Goal: Feedback & Contribution: Submit feedback/report problem

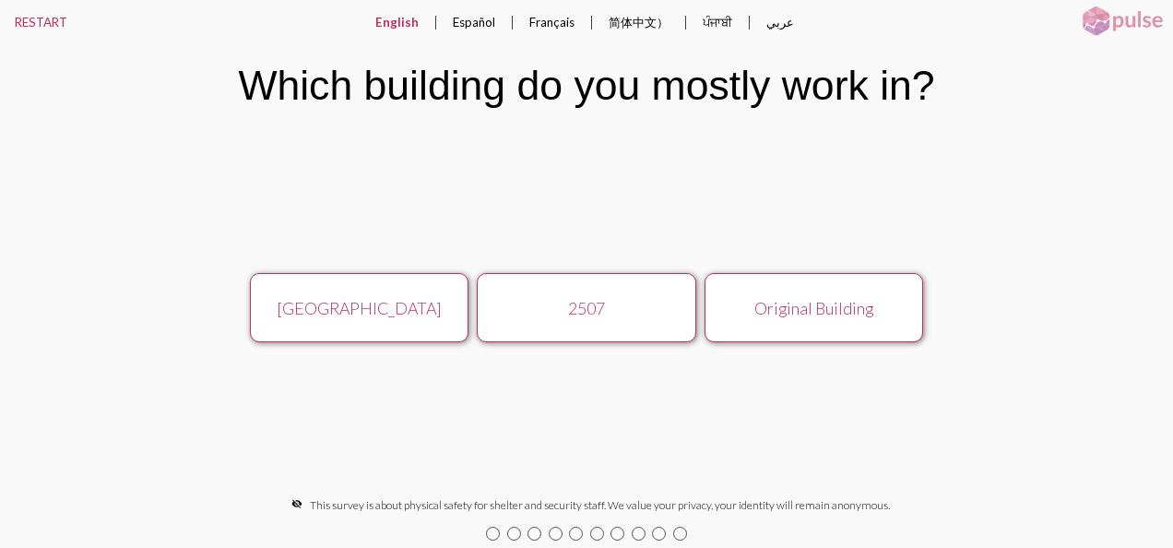
click at [557, 305] on div "2507" at bounding box center [587, 308] width 196 height 20
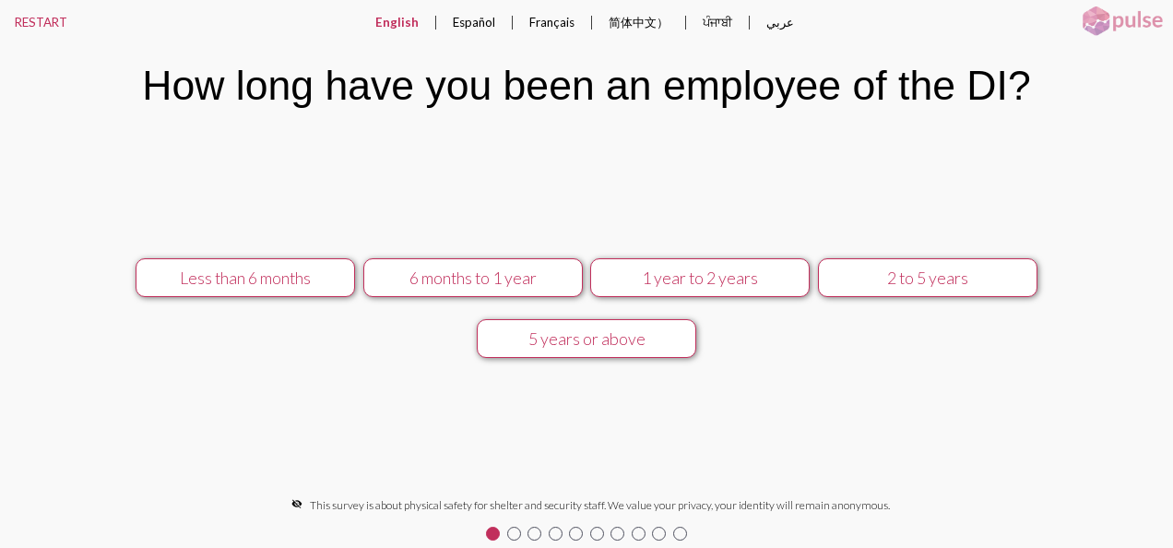
click at [707, 284] on div "1 year to 2 years" at bounding box center [700, 277] width 196 height 20
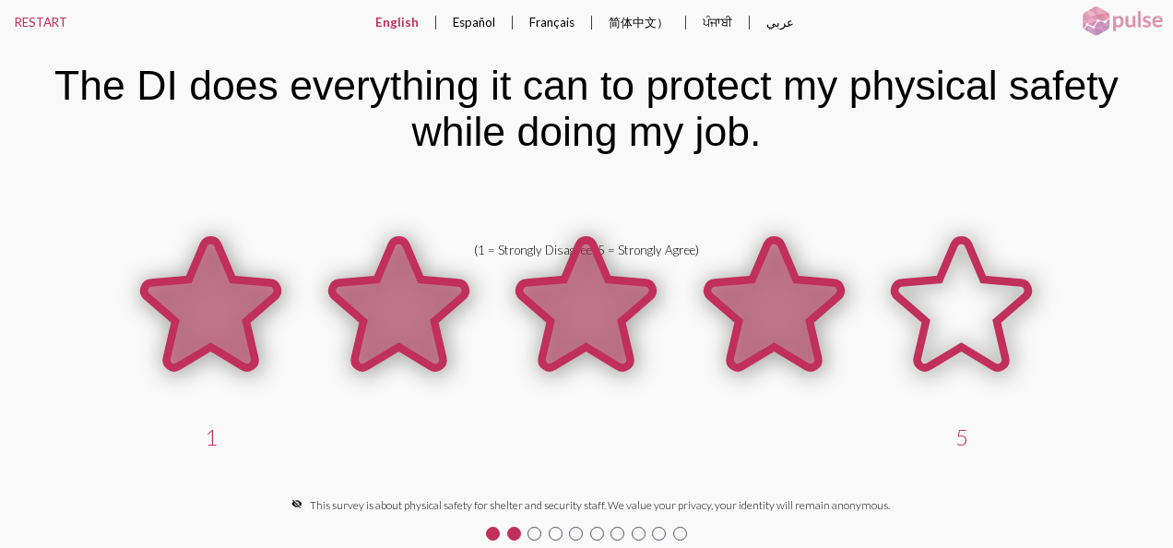
click at [744, 297] on icon at bounding box center [774, 304] width 134 height 128
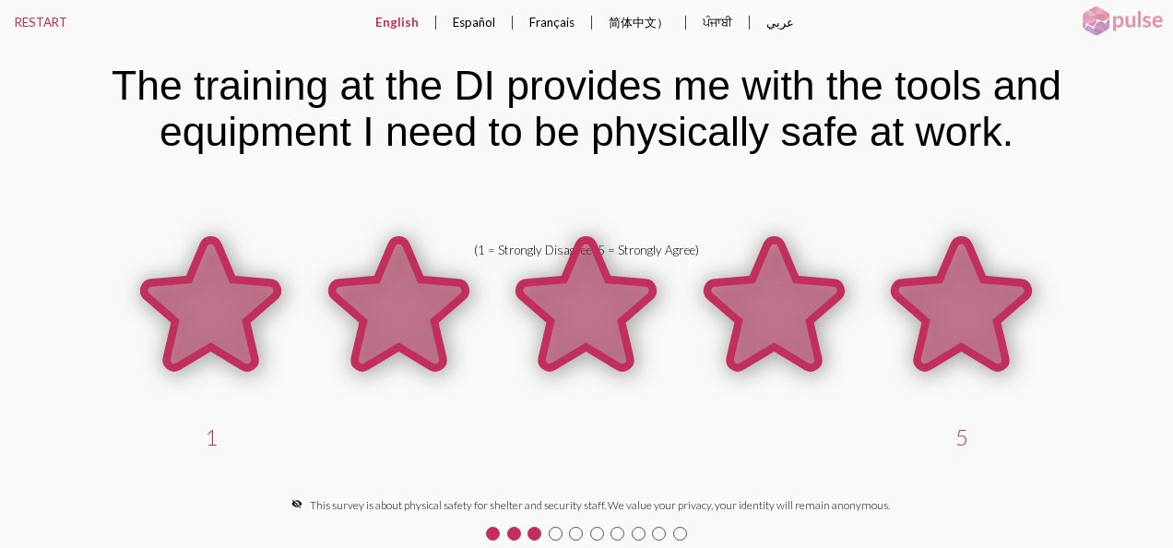
click at [942, 308] on icon at bounding box center [962, 304] width 134 height 128
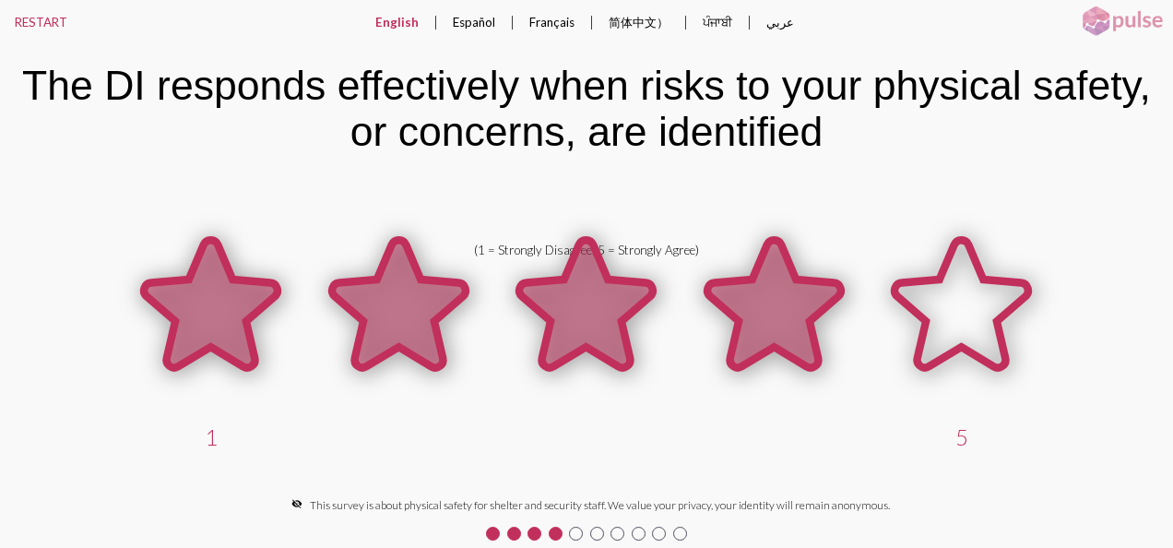
click at [795, 323] on icon at bounding box center [774, 304] width 134 height 128
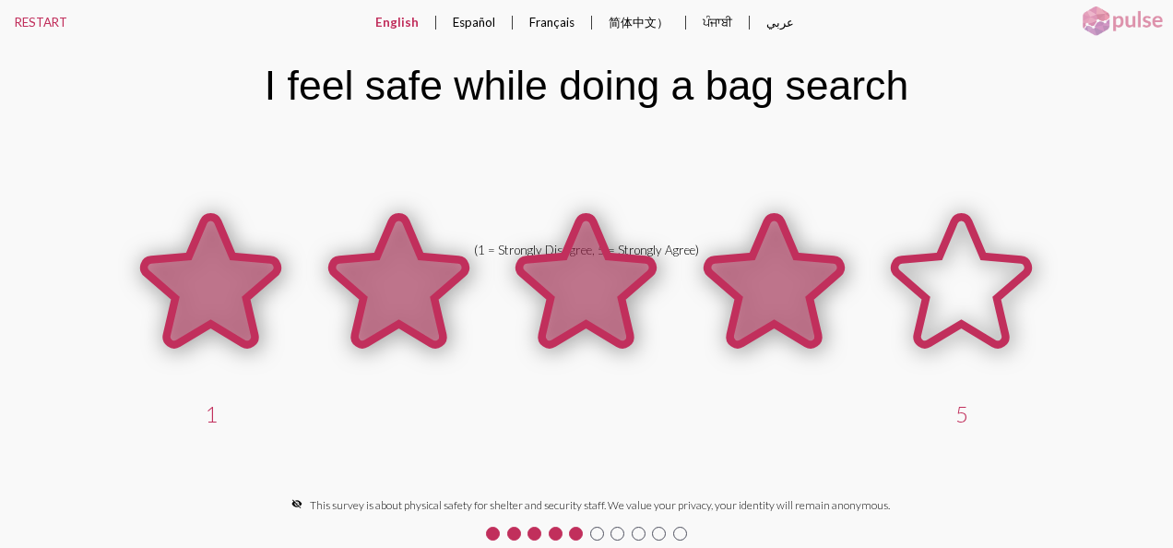
click at [751, 319] on icon at bounding box center [774, 281] width 134 height 128
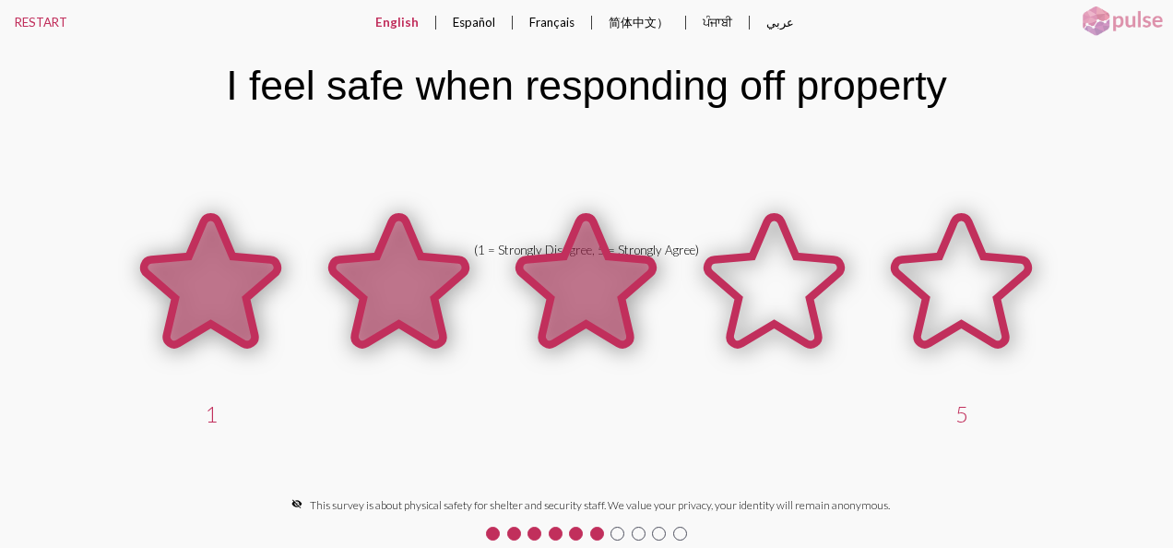
click at [563, 398] on span at bounding box center [586, 330] width 188 height 141
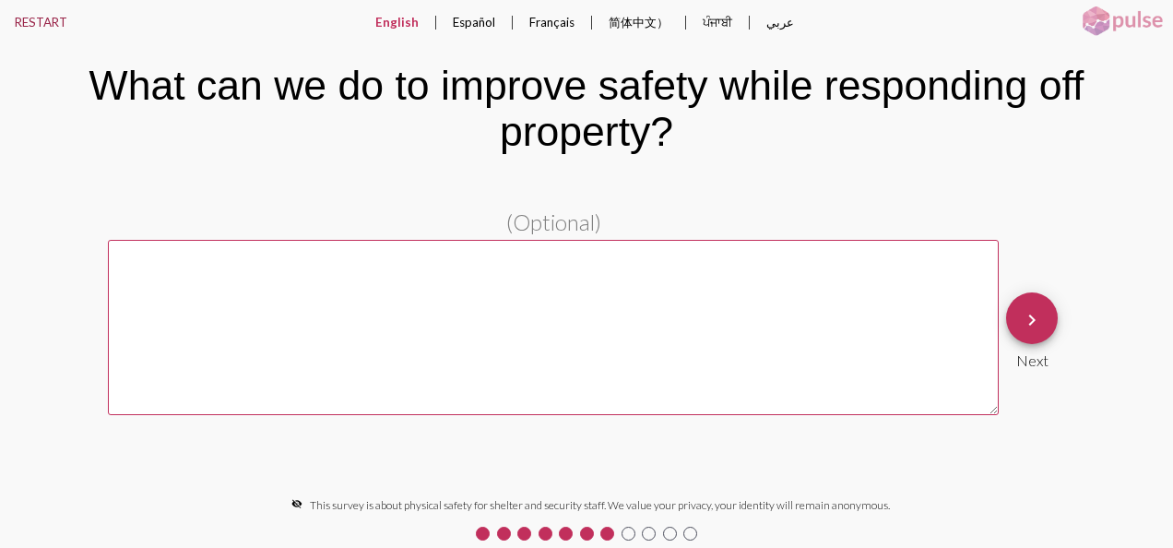
click at [53, 25] on button "RESTART" at bounding box center [41, 22] width 82 height 44
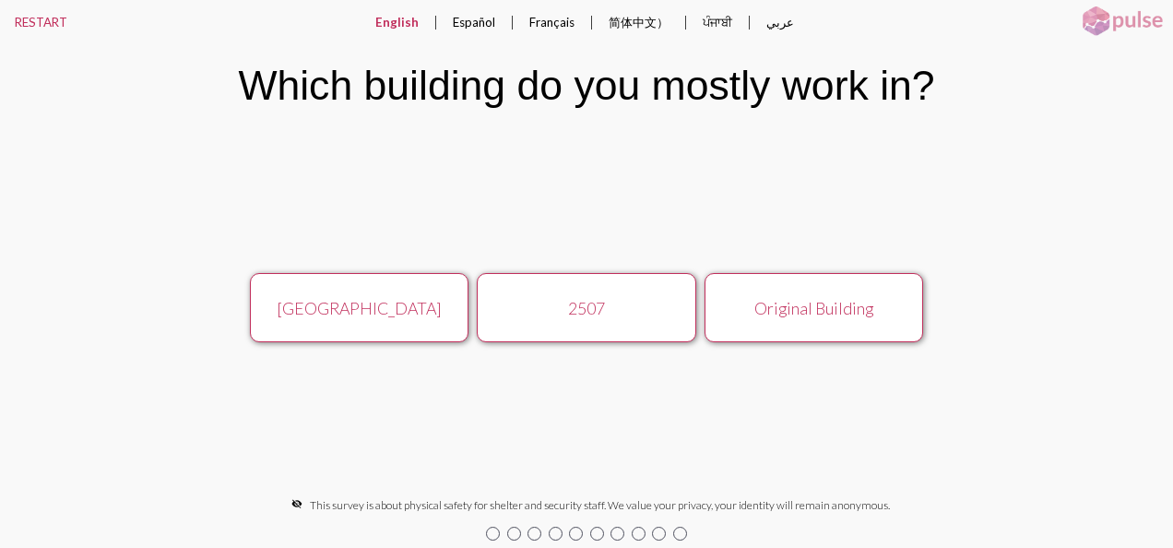
click at [599, 303] on div "2507" at bounding box center [587, 308] width 196 height 20
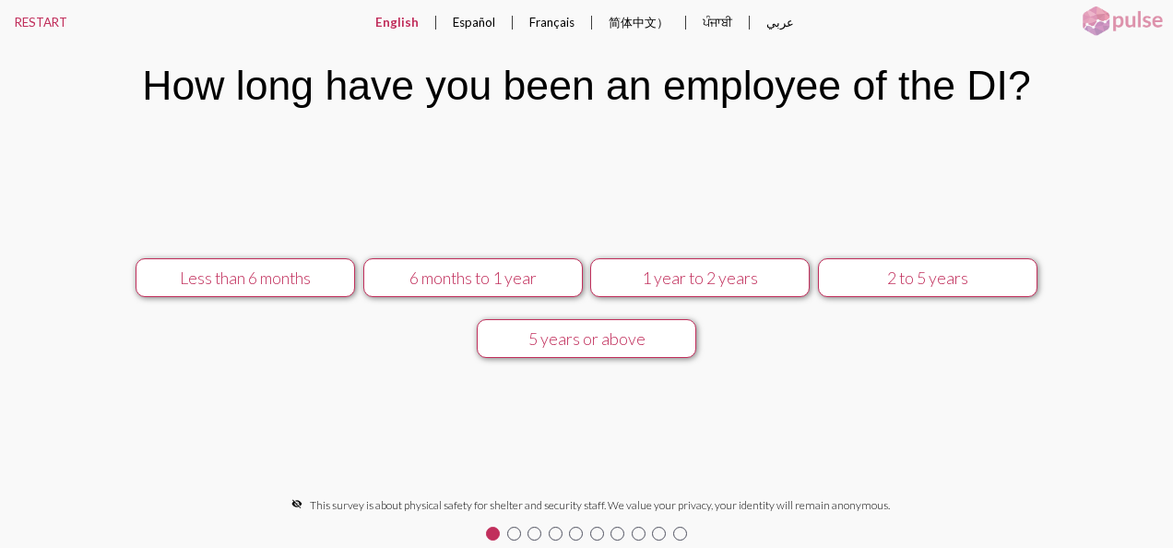
click at [709, 282] on div "1 year to 2 years" at bounding box center [700, 277] width 196 height 20
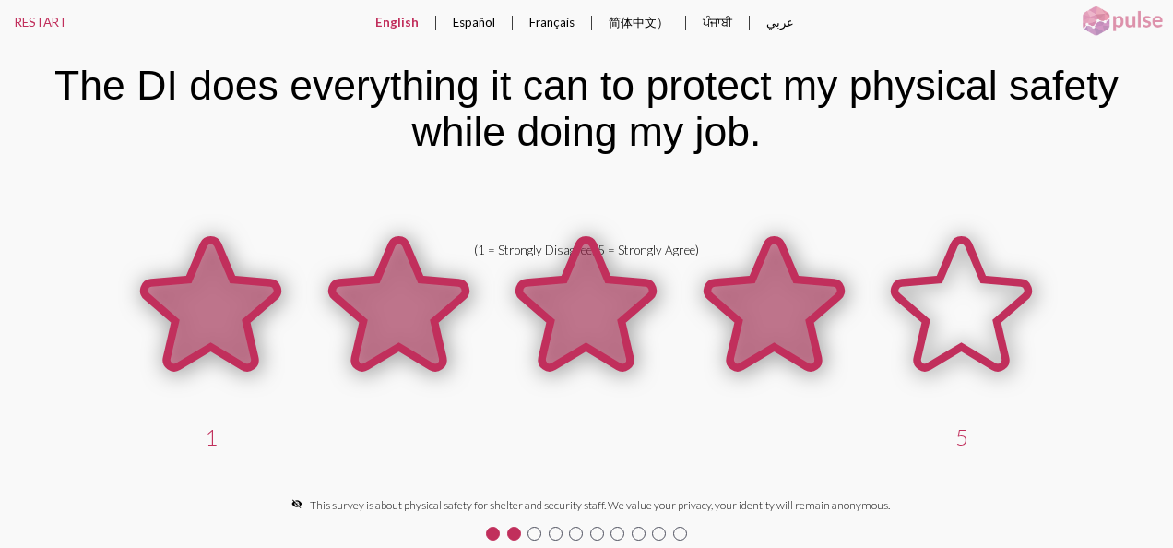
click at [765, 293] on icon at bounding box center [774, 304] width 134 height 128
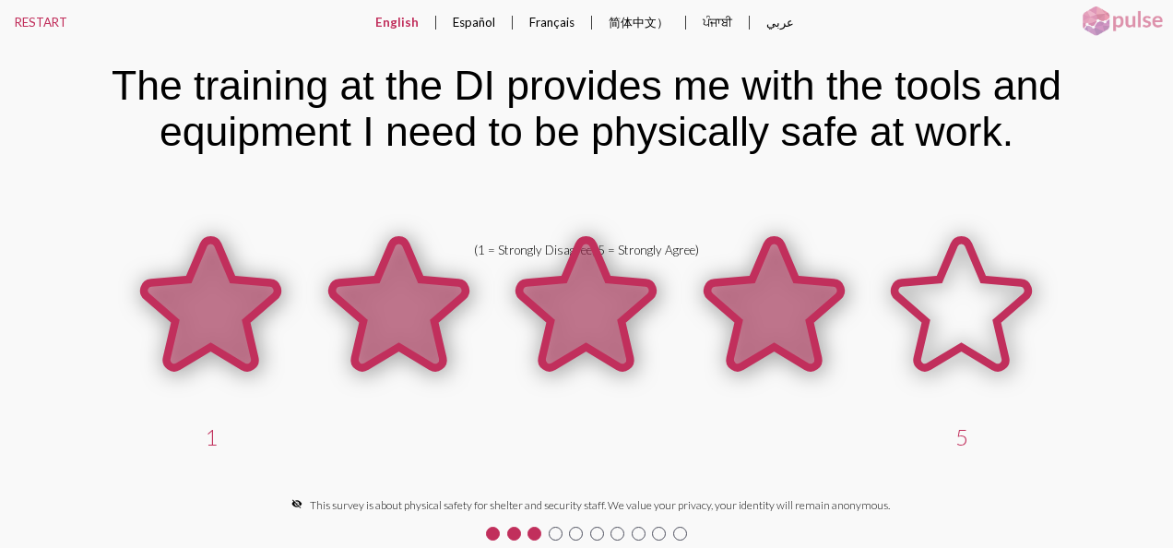
click at [760, 296] on icon at bounding box center [774, 304] width 134 height 128
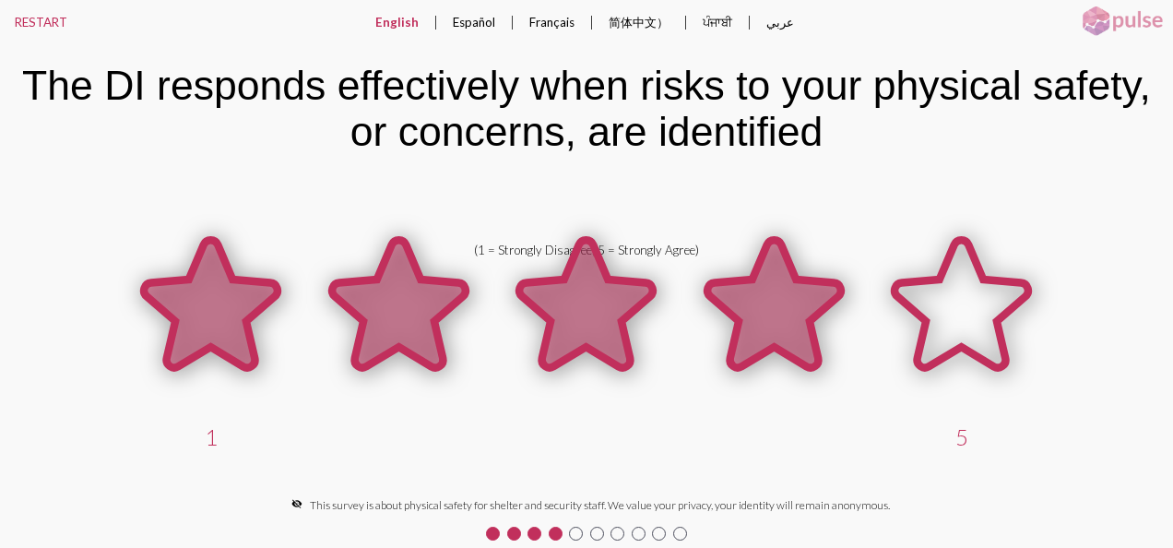
click at [756, 297] on icon at bounding box center [774, 304] width 134 height 128
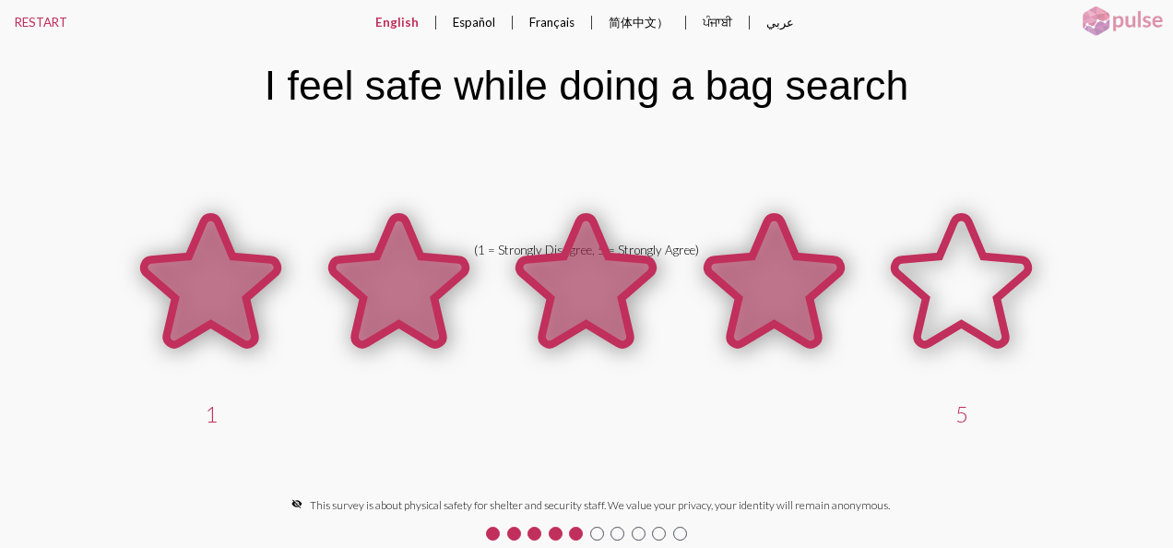
click at [756, 297] on icon at bounding box center [774, 281] width 134 height 128
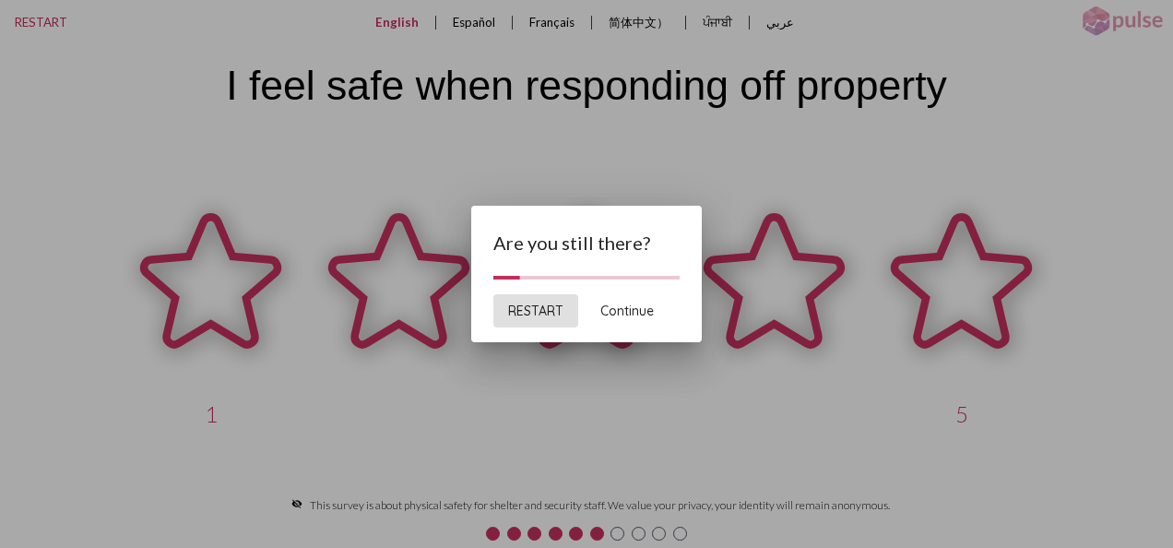
click at [630, 312] on span "Continue" at bounding box center [626, 311] width 53 height 17
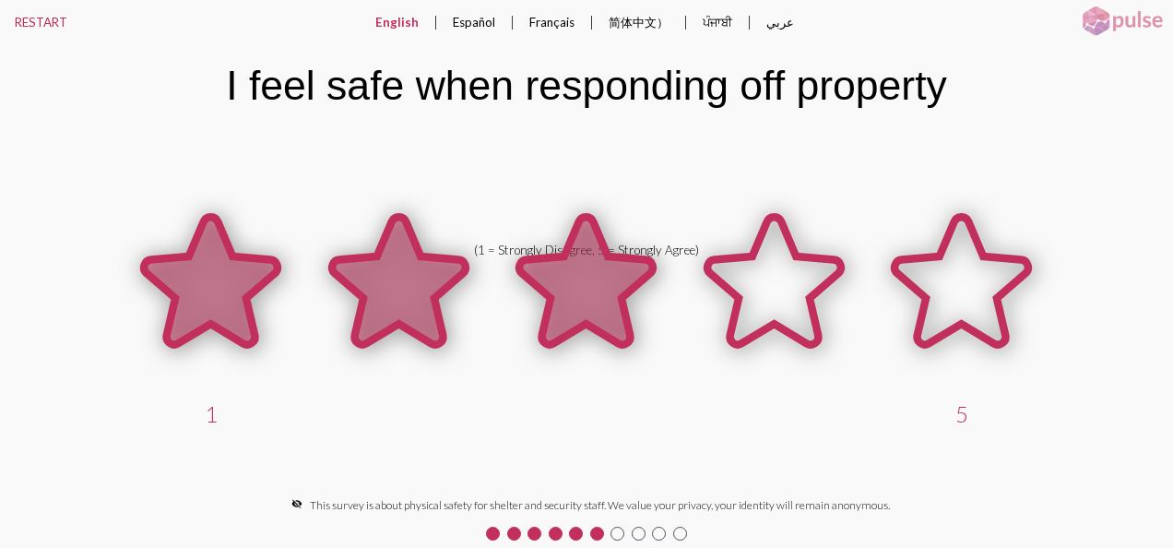
click at [581, 312] on icon at bounding box center [586, 281] width 134 height 128
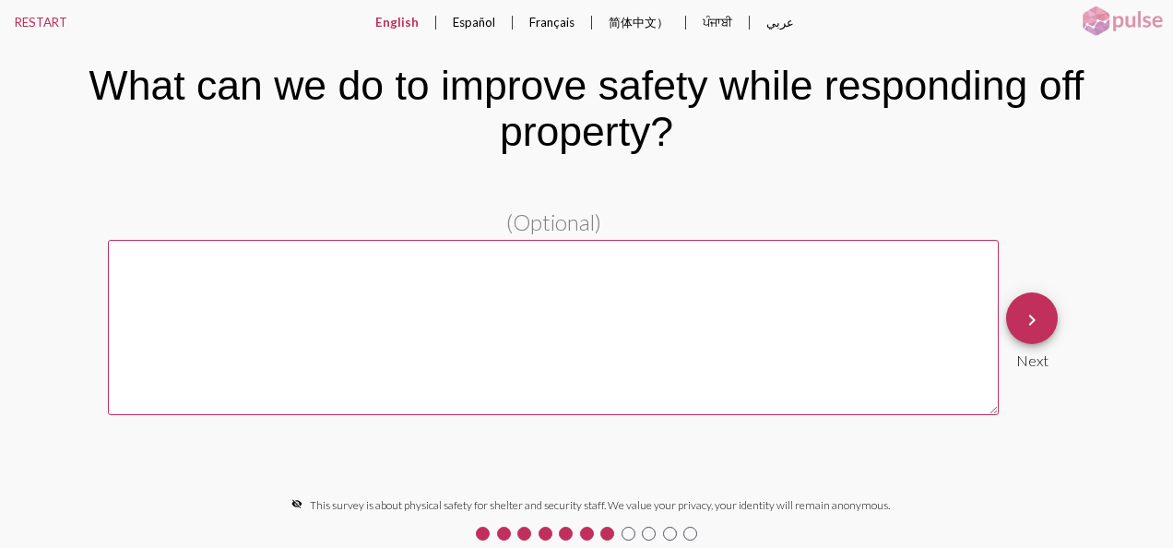
click at [569, 310] on textarea at bounding box center [553, 327] width 891 height 175
click at [540, 290] on textarea at bounding box center [553, 327] width 891 height 175
type textarea "W"
type textarea "A"
type textarea "W"
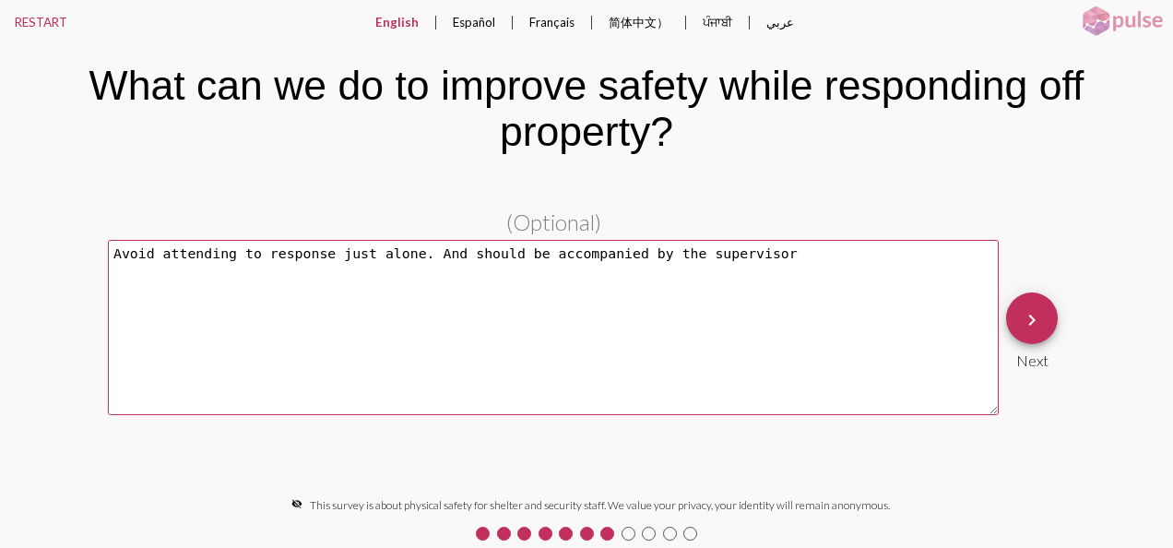
click at [744, 255] on textarea "Avoid attending to response just alone. And should be accompanied by the superv…" at bounding box center [553, 327] width 891 height 175
type textarea "Avoid attending to response just alone. And should be accompanied by the superv…"
click at [1029, 330] on mat-icon "keyboard_arrow_right" at bounding box center [1032, 320] width 22 height 22
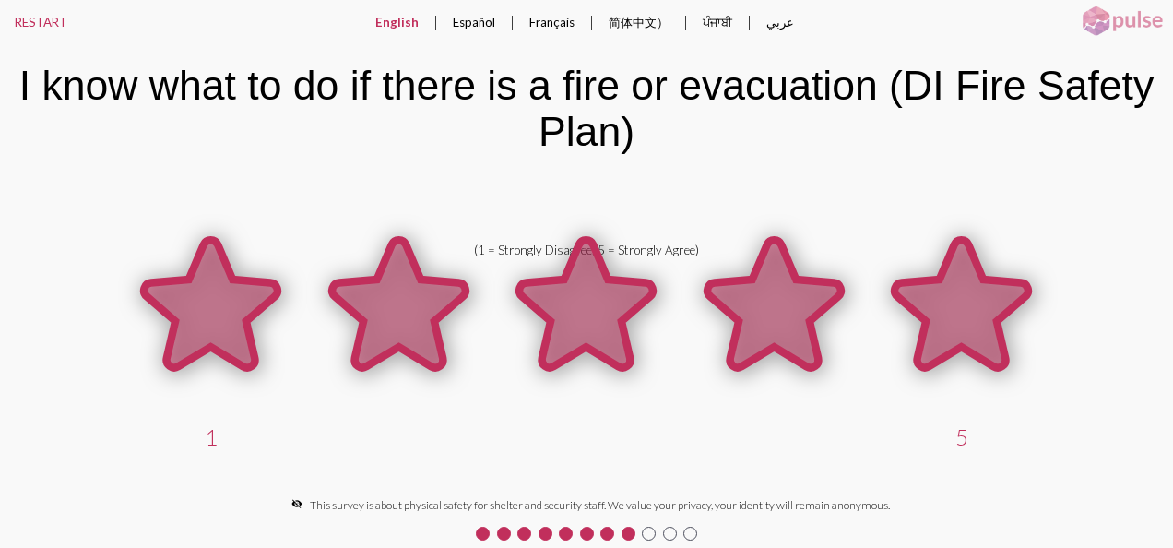
click at [955, 308] on icon at bounding box center [962, 304] width 134 height 128
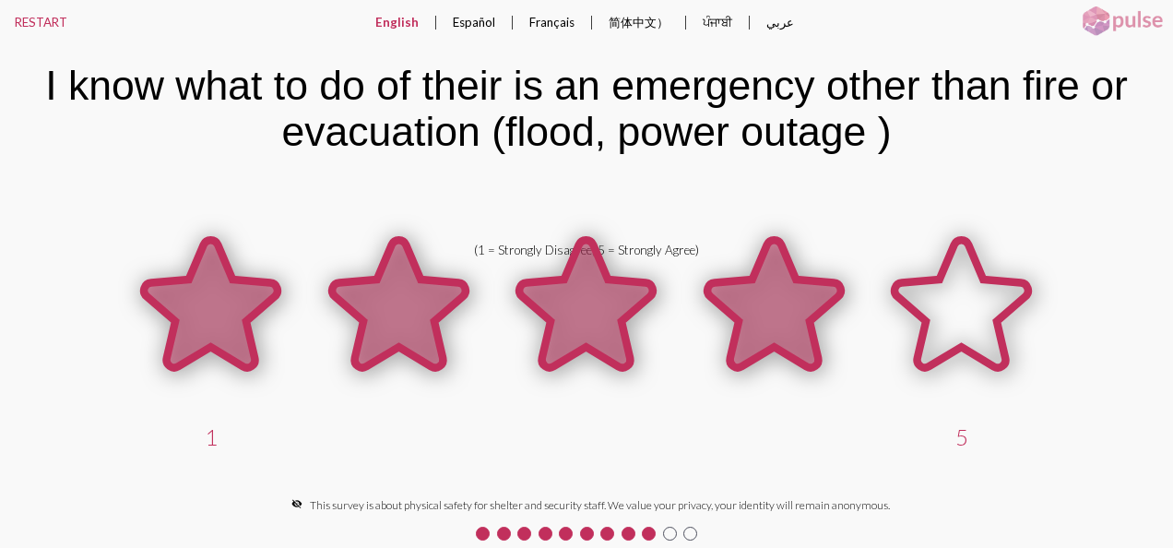
click at [781, 324] on icon at bounding box center [774, 304] width 134 height 128
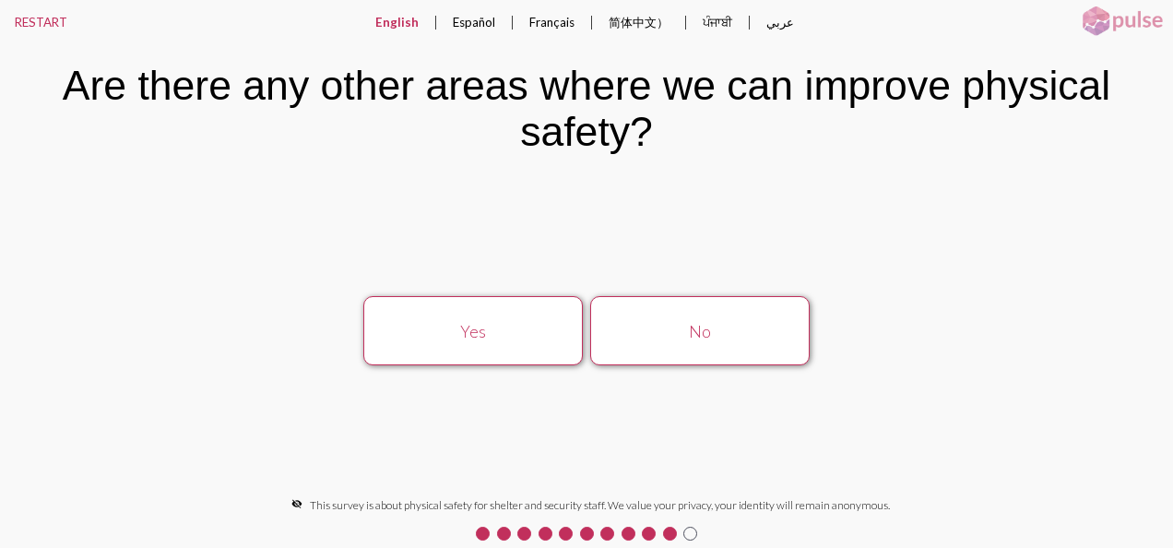
click at [437, 337] on div "Yes" at bounding box center [473, 331] width 196 height 20
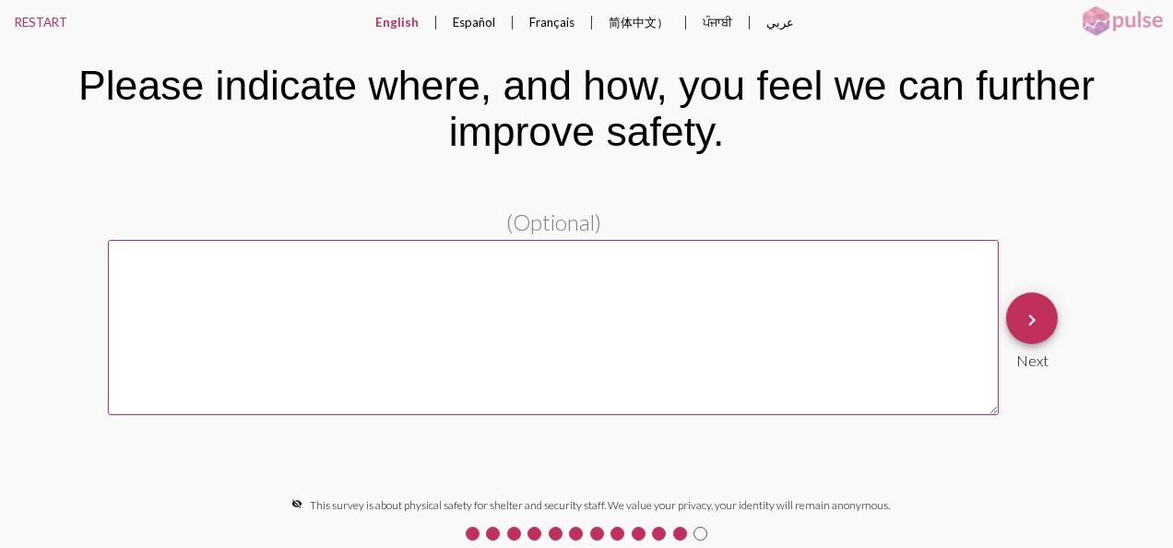
click at [408, 286] on textarea at bounding box center [553, 327] width 891 height 175
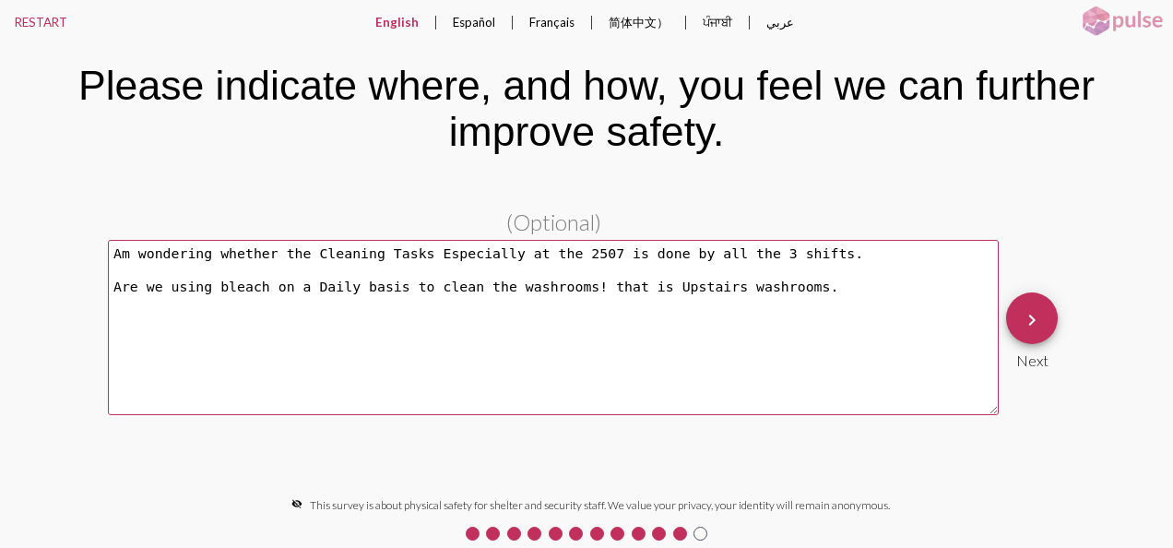
click at [780, 290] on textarea "Am wondering whether the Cleaning Tasks Especially at the 2507 is done by all t…" at bounding box center [553, 327] width 891 height 175
type textarea "Am wondering whether the Cleaning Tasks Especially at the 2507 is done by all t…"
click at [1040, 321] on mat-icon "keyboard_arrow_right" at bounding box center [1032, 320] width 22 height 22
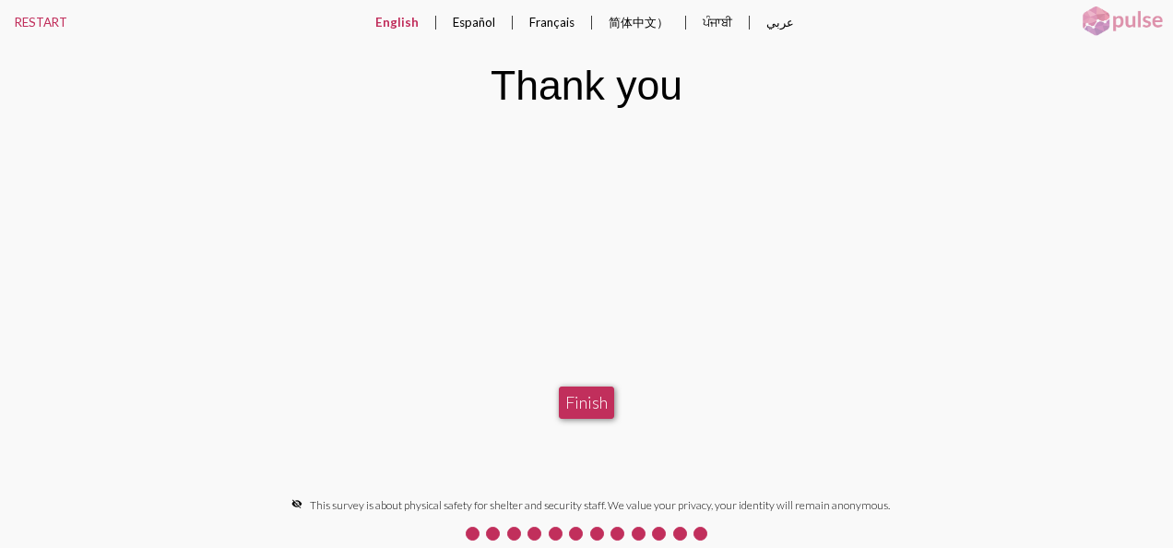
click at [601, 399] on button "Finish" at bounding box center [586, 402] width 55 height 33
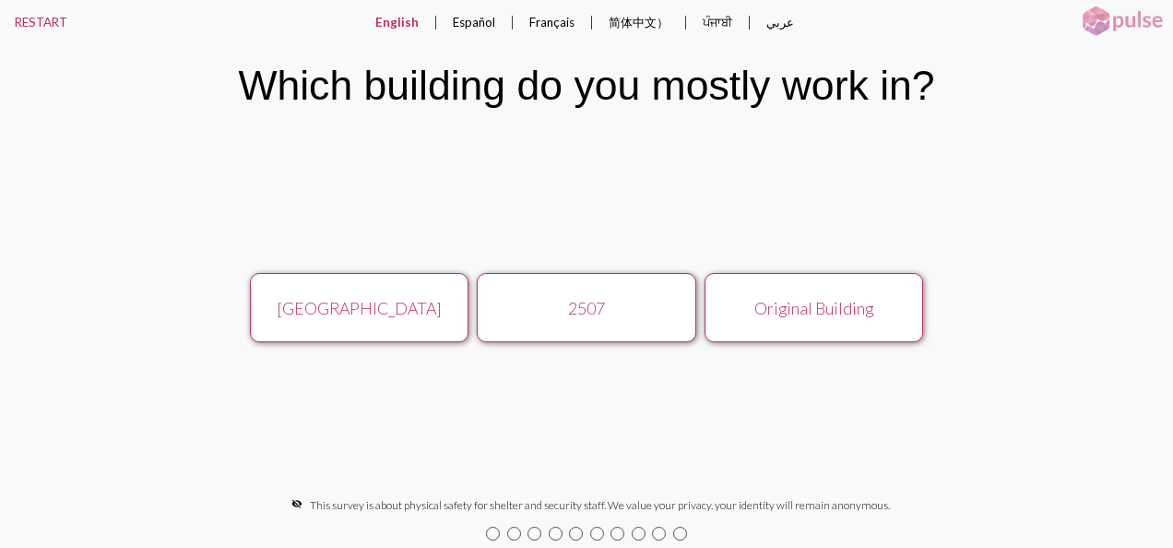
click at [599, 314] on div "2507" at bounding box center [587, 308] width 196 height 20
